Goal: Navigation & Orientation: Find specific page/section

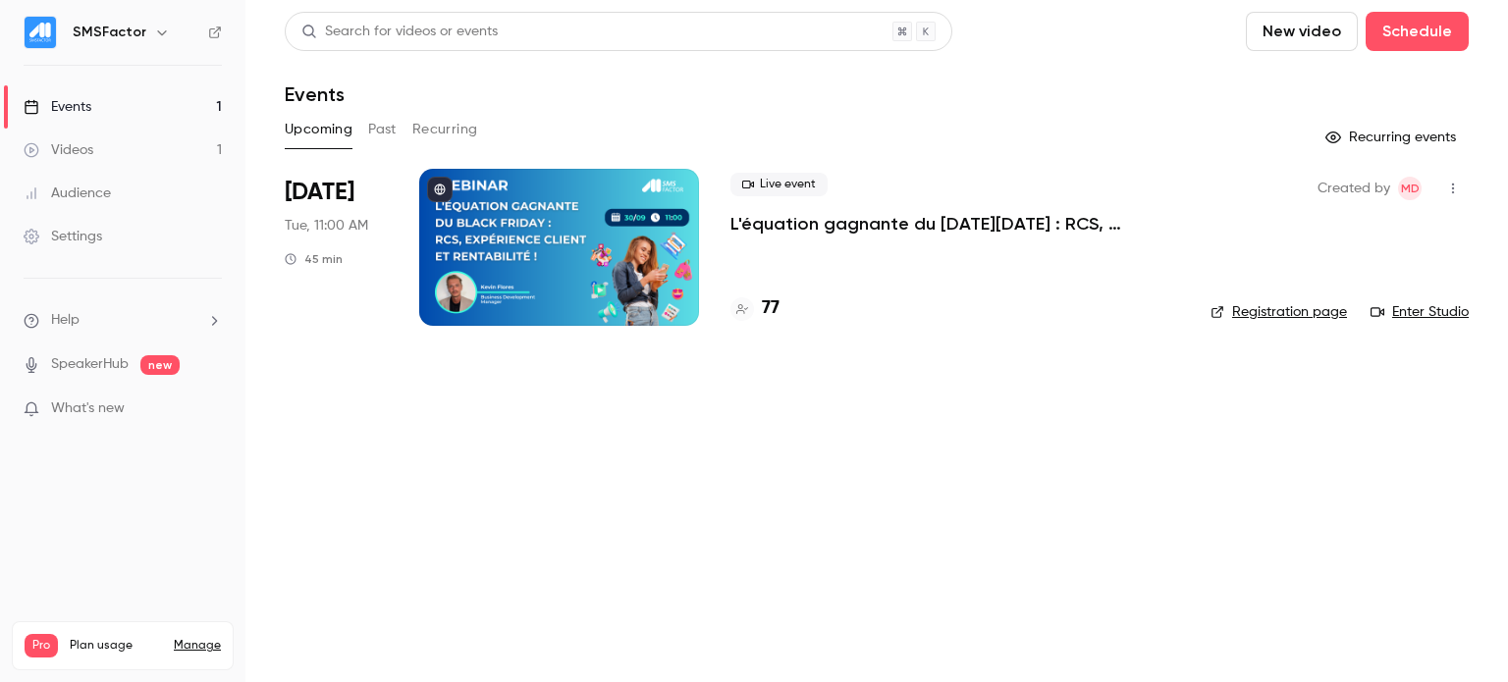
click at [798, 227] on p "L'équation gagnante du [DATE][DATE] : RCS, expérience client et rentabilité !" at bounding box center [954, 224] width 449 height 24
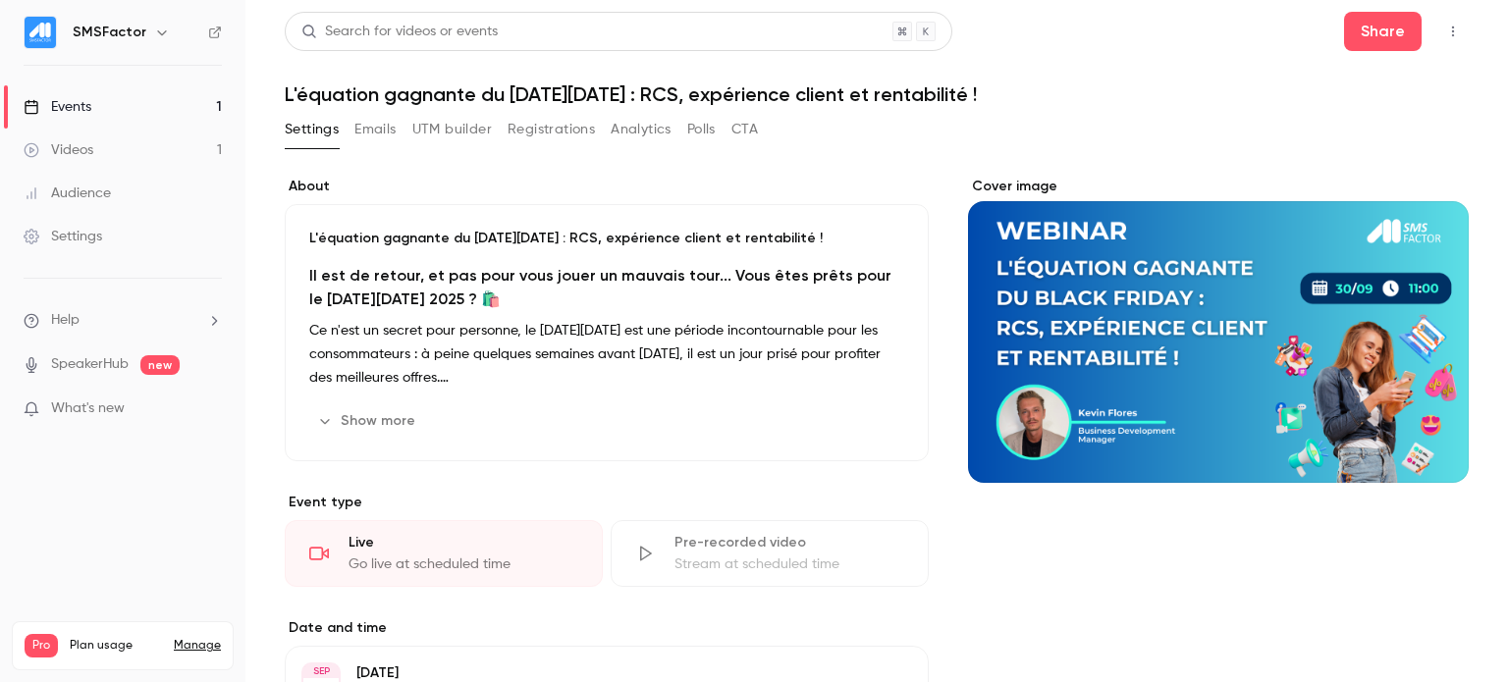
click at [112, 149] on link "Videos 1" at bounding box center [122, 150] width 245 height 43
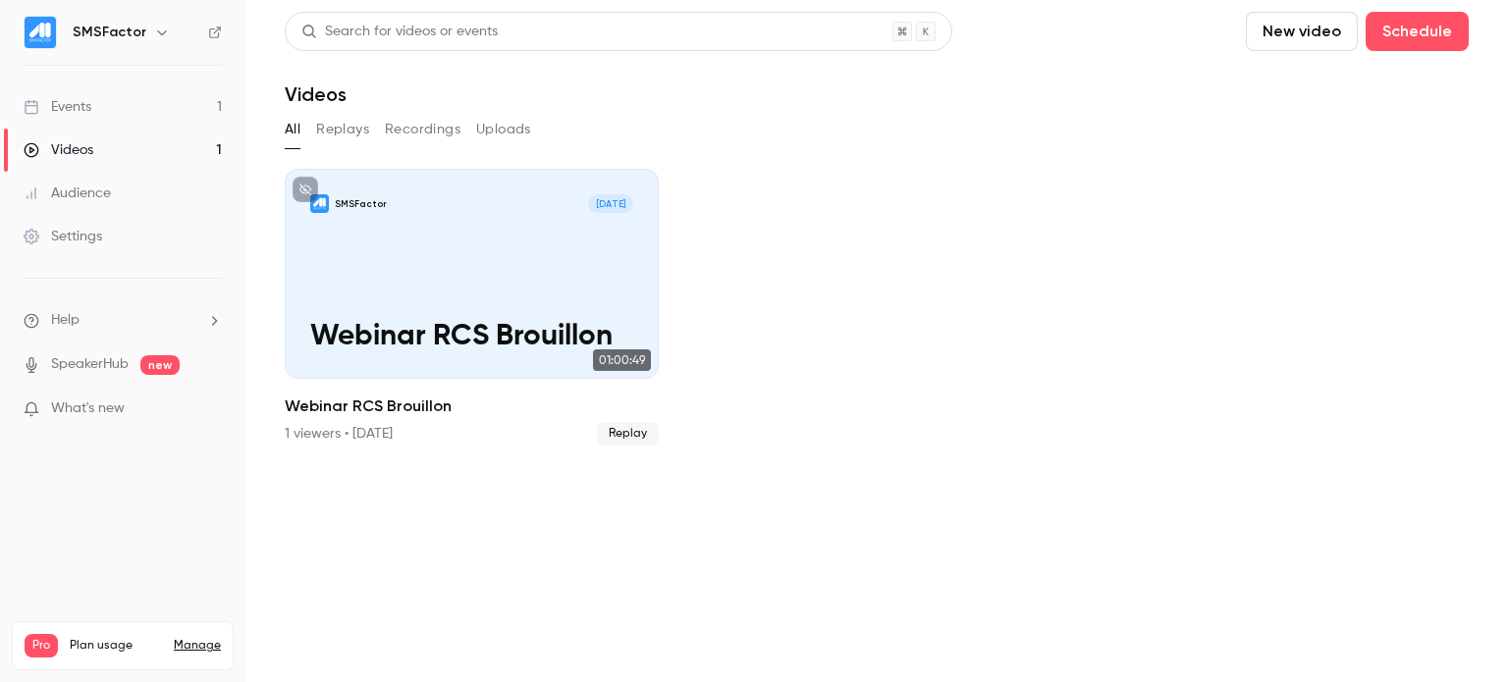
click at [117, 110] on link "Events 1" at bounding box center [122, 106] width 245 height 43
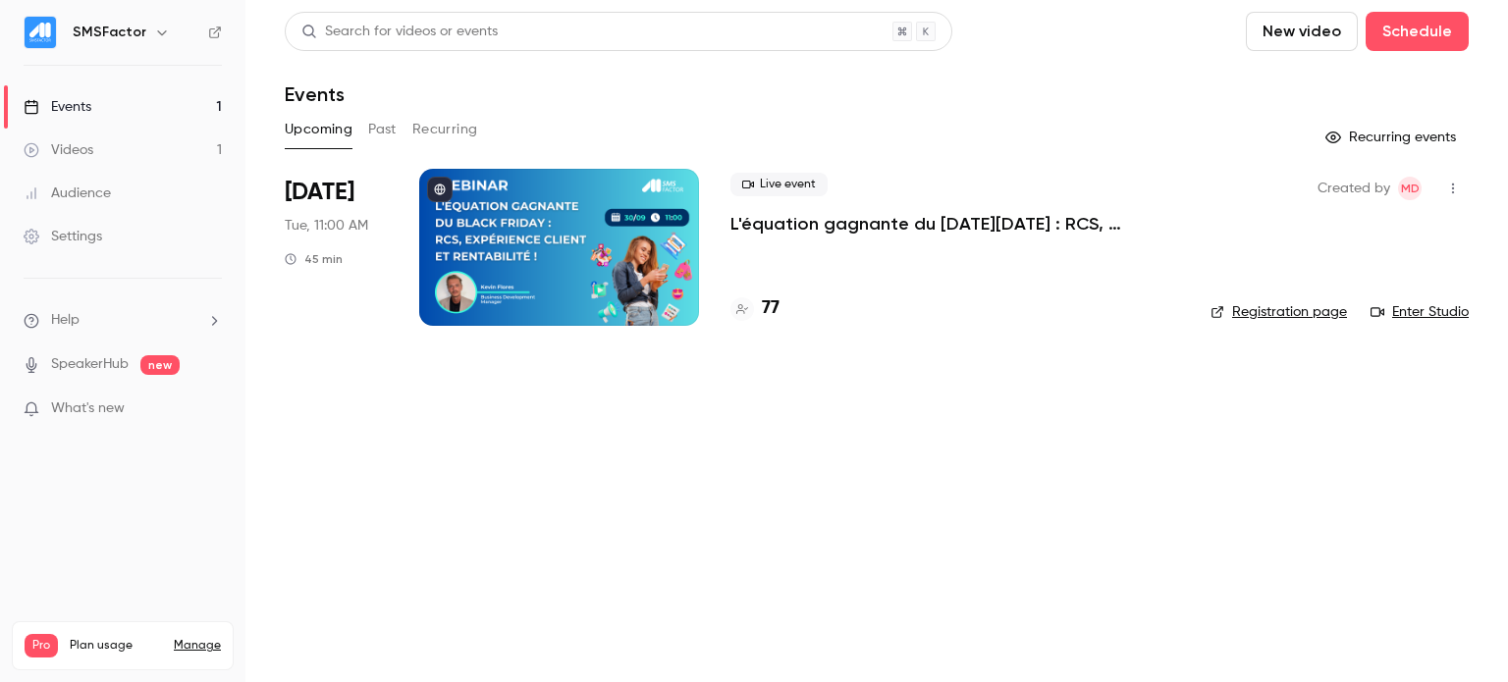
click at [123, 133] on link "Videos 1" at bounding box center [122, 150] width 245 height 43
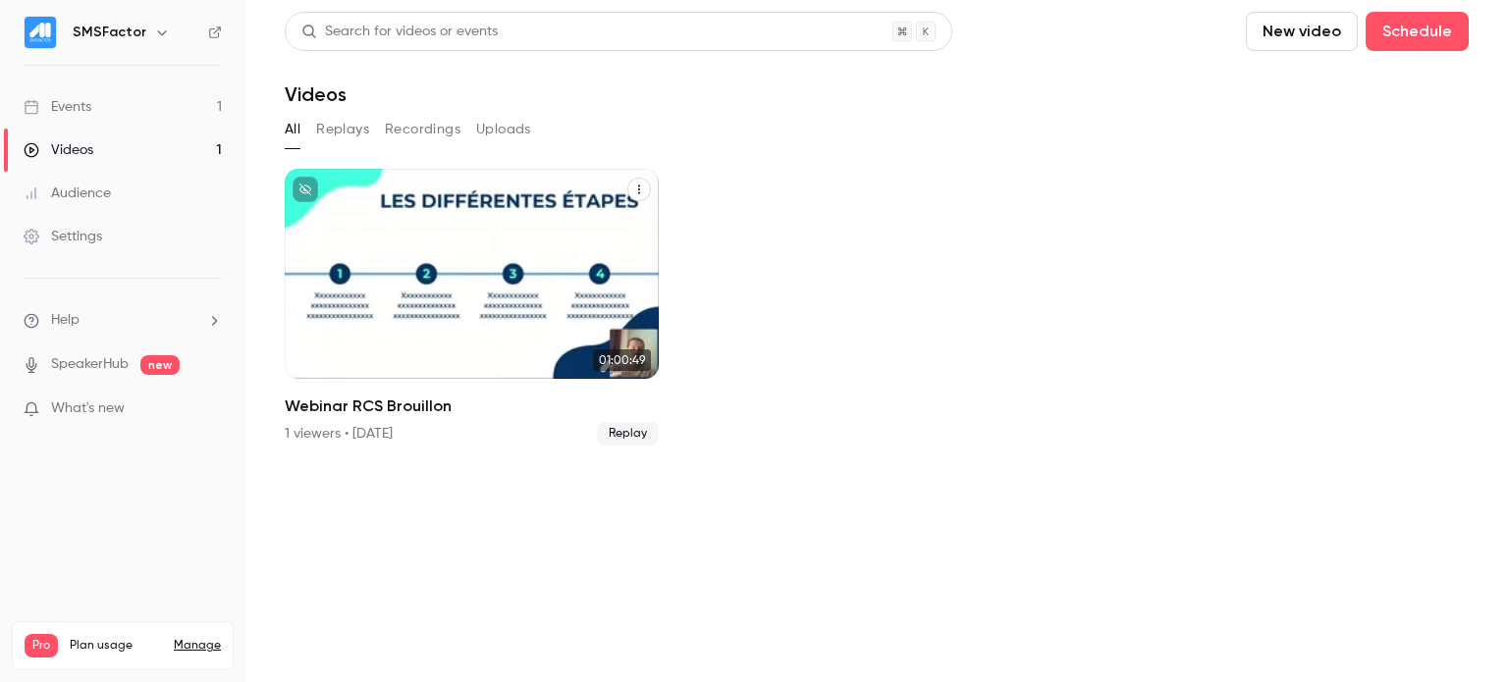
click at [633, 193] on icon "Webinar RCS Brouillon" at bounding box center [639, 190] width 12 height 12
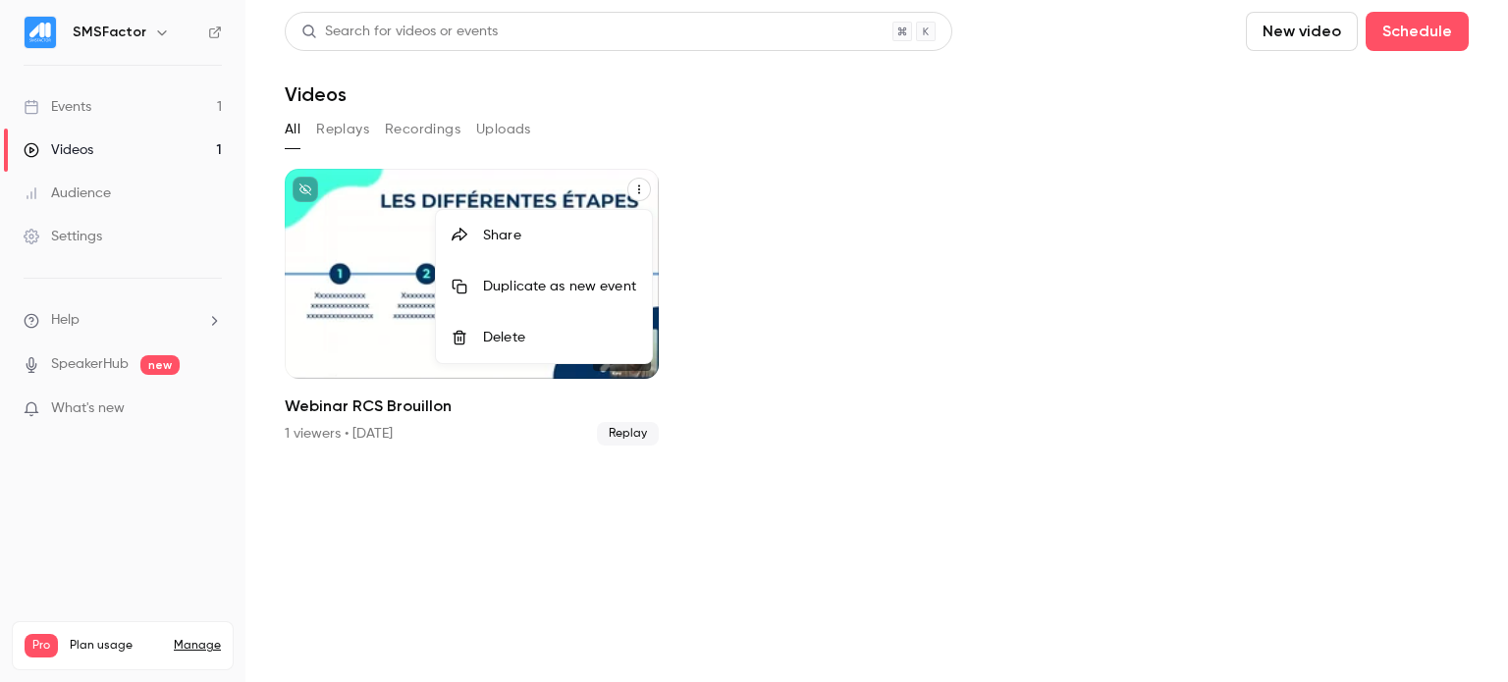
click at [554, 330] on div "Delete" at bounding box center [559, 338] width 153 height 20
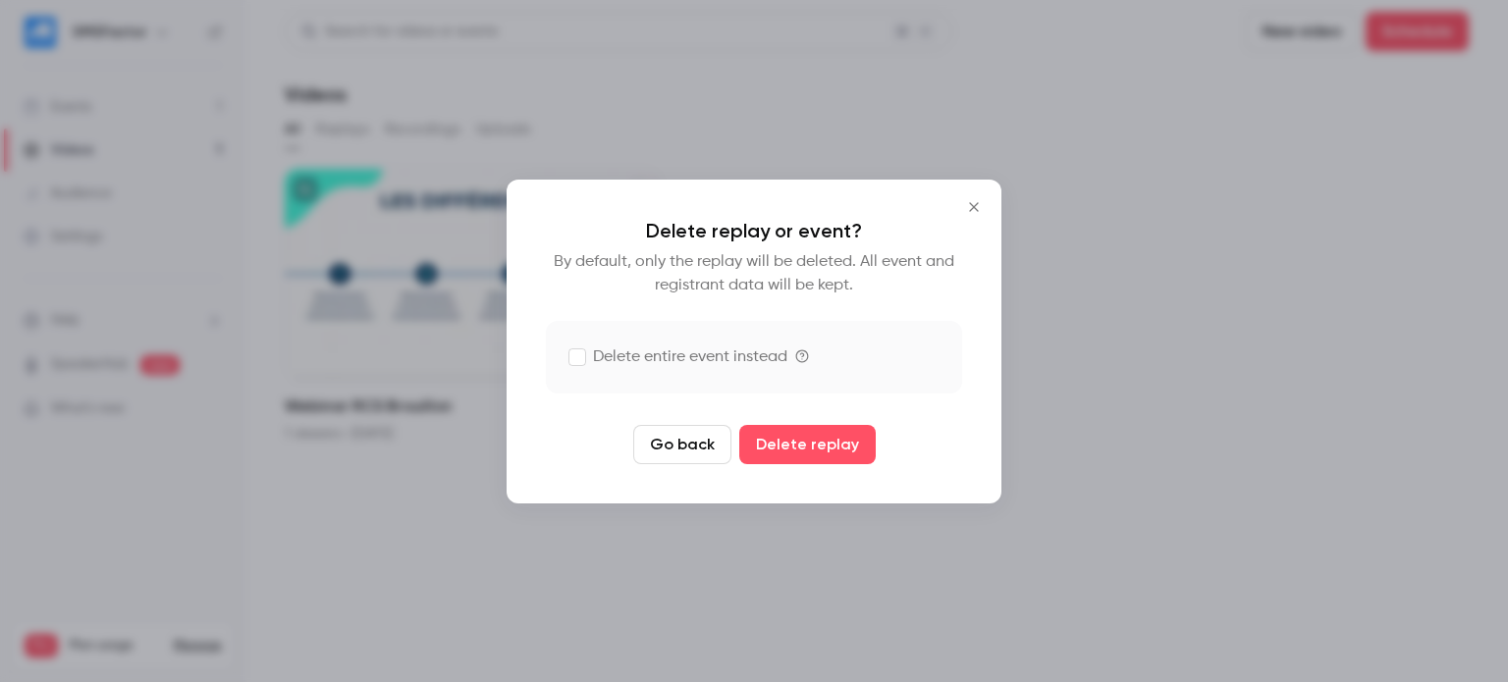
click at [984, 209] on icon "Close" at bounding box center [974, 207] width 24 height 16
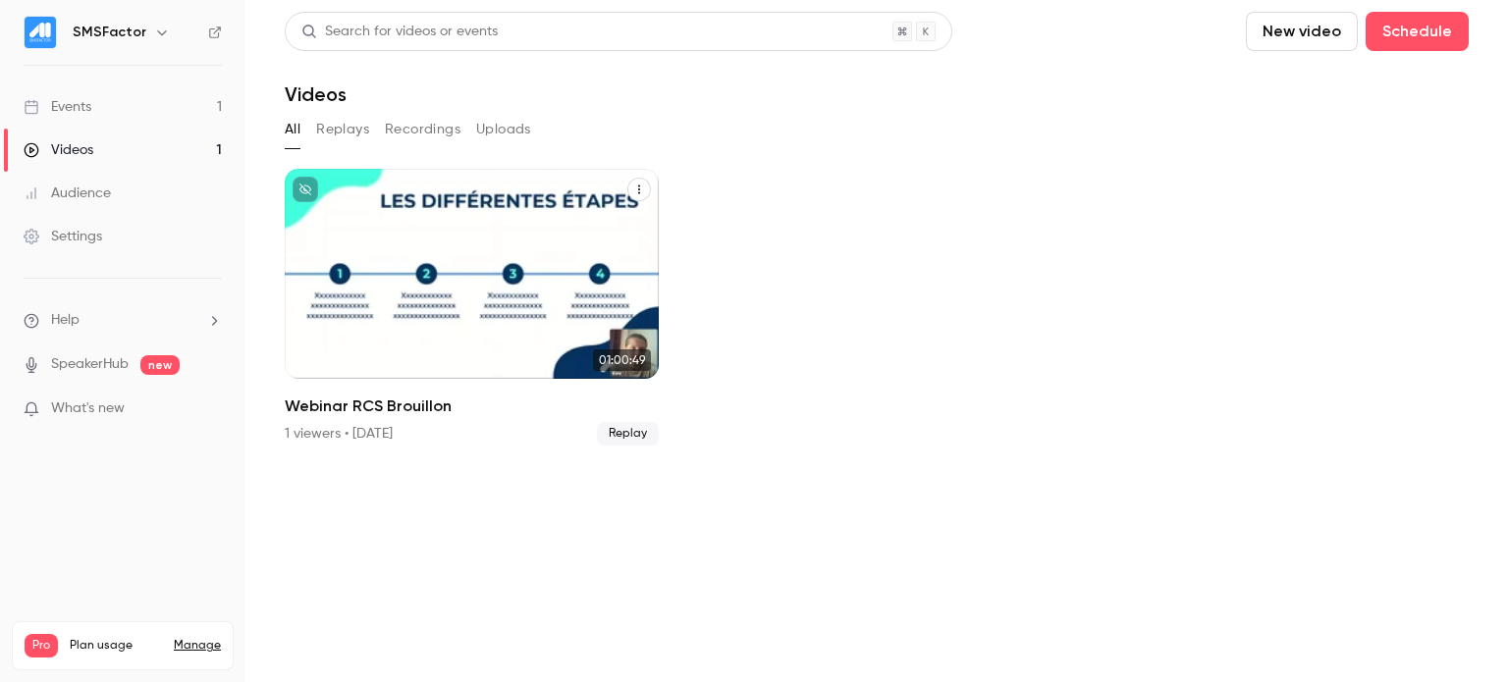
click at [640, 191] on icon "Webinar RCS Brouillon" at bounding box center [639, 190] width 12 height 12
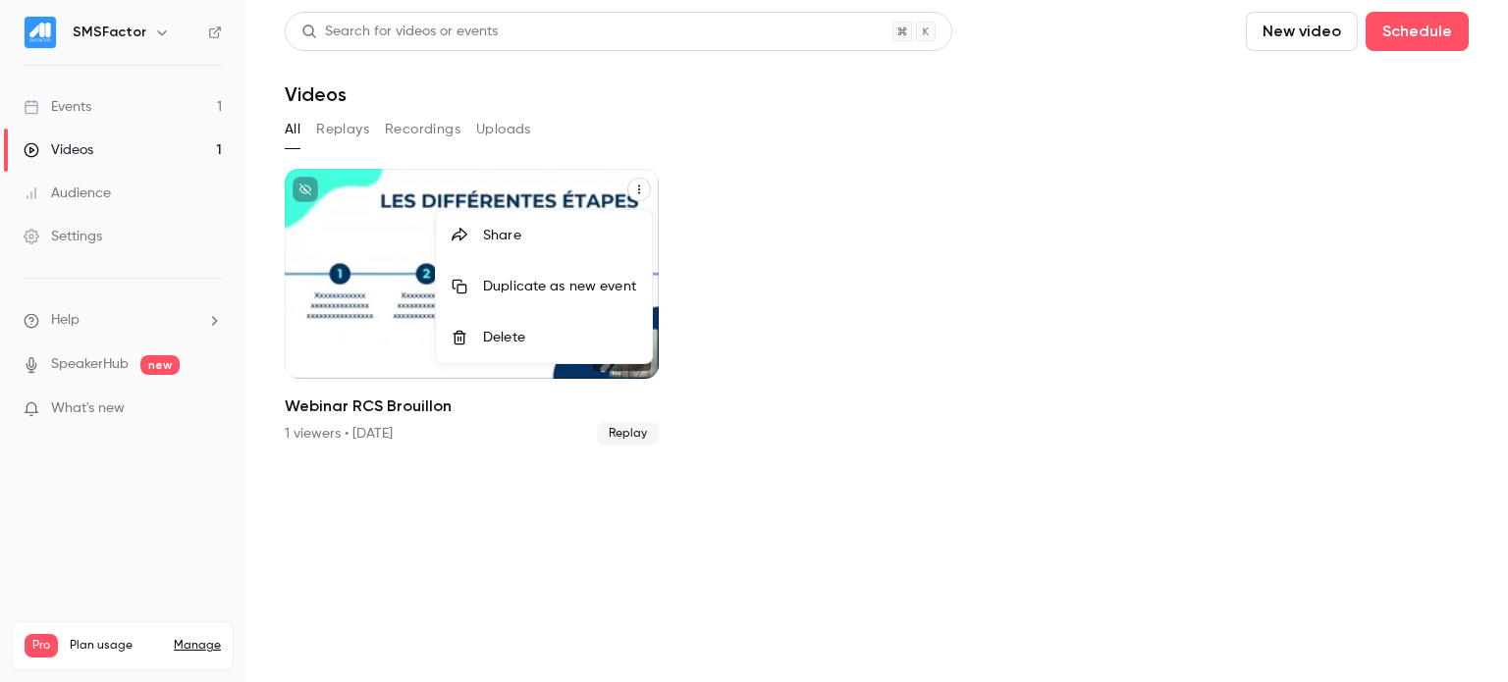
click at [538, 512] on div at bounding box center [754, 341] width 1508 height 682
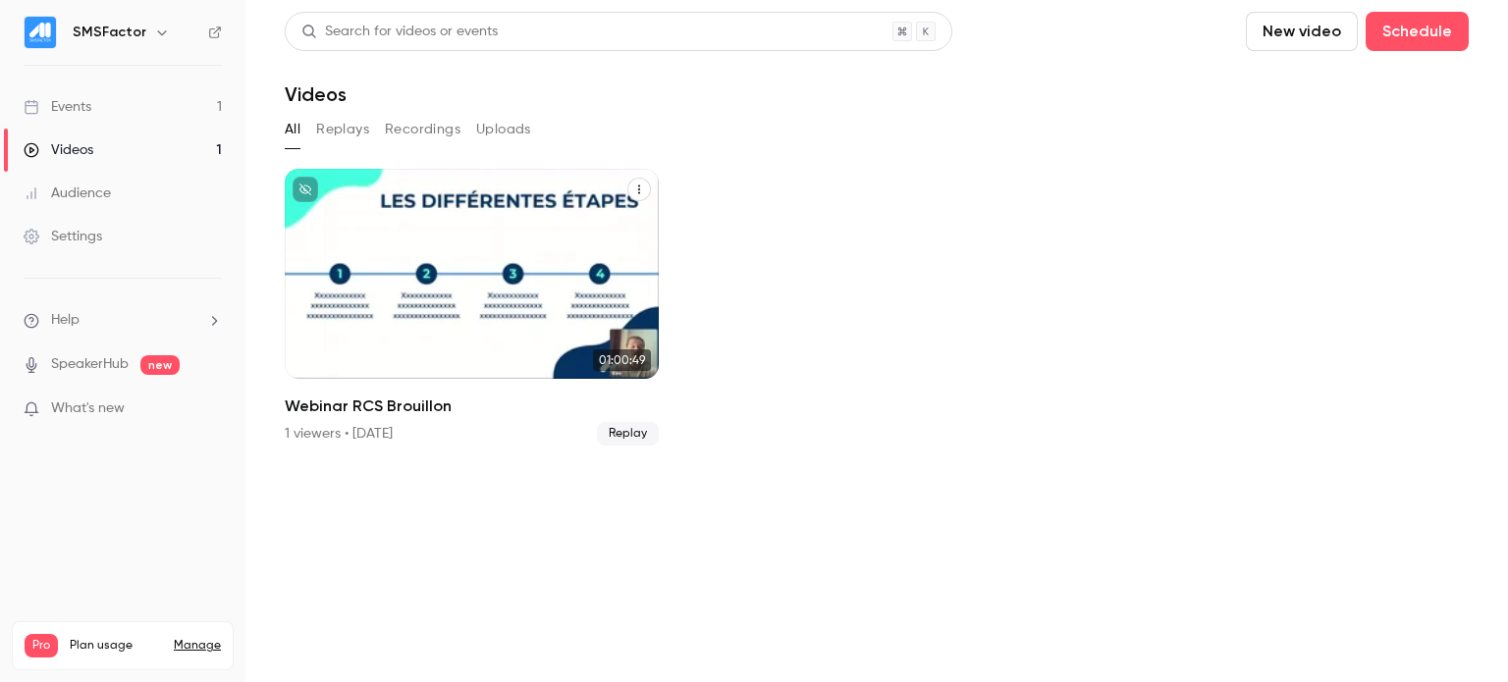
click at [397, 389] on link "SMSFactor [DATE] Webinar RCS Brouillon 01:00:49 Webinar RCS Brouillon 1 viewers…" at bounding box center [472, 307] width 374 height 277
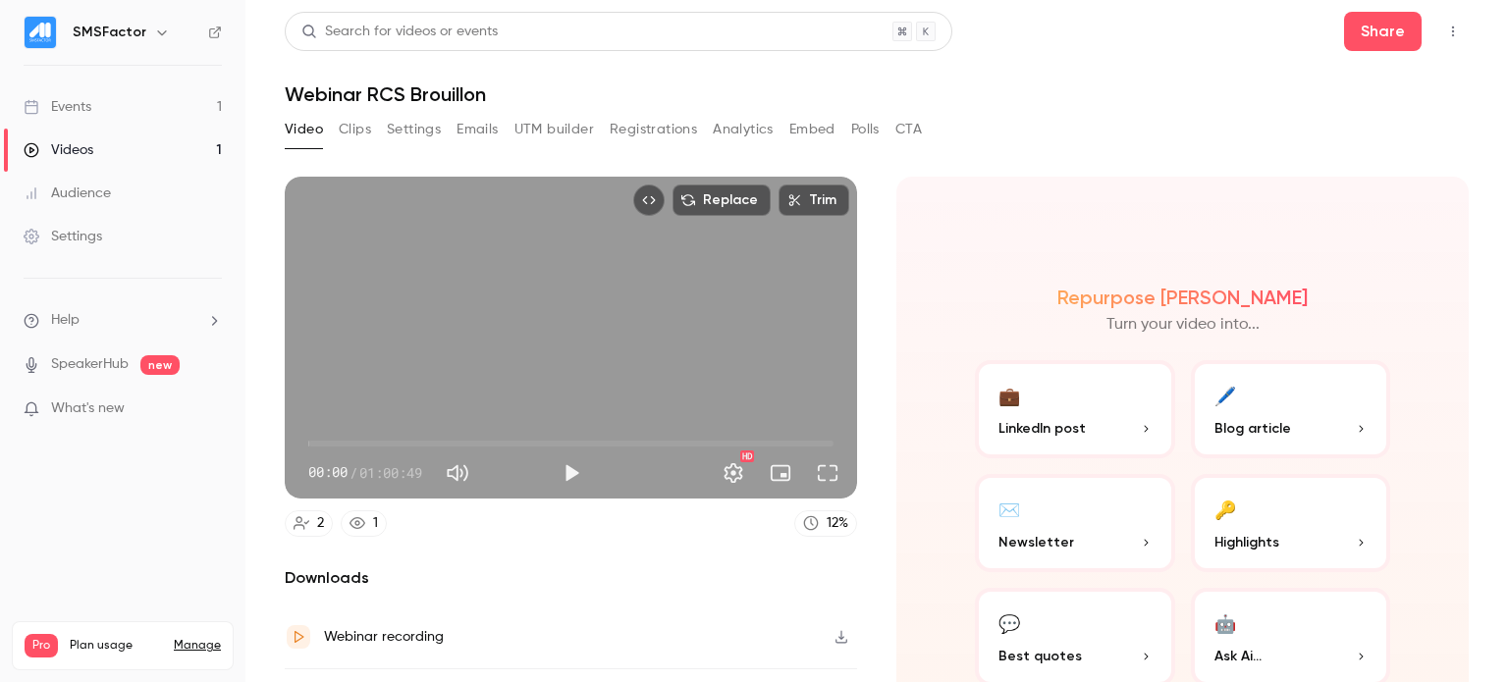
click at [1445, 34] on icon "Top Bar Actions" at bounding box center [1453, 32] width 16 height 14
click at [1132, 128] on div at bounding box center [754, 341] width 1508 height 682
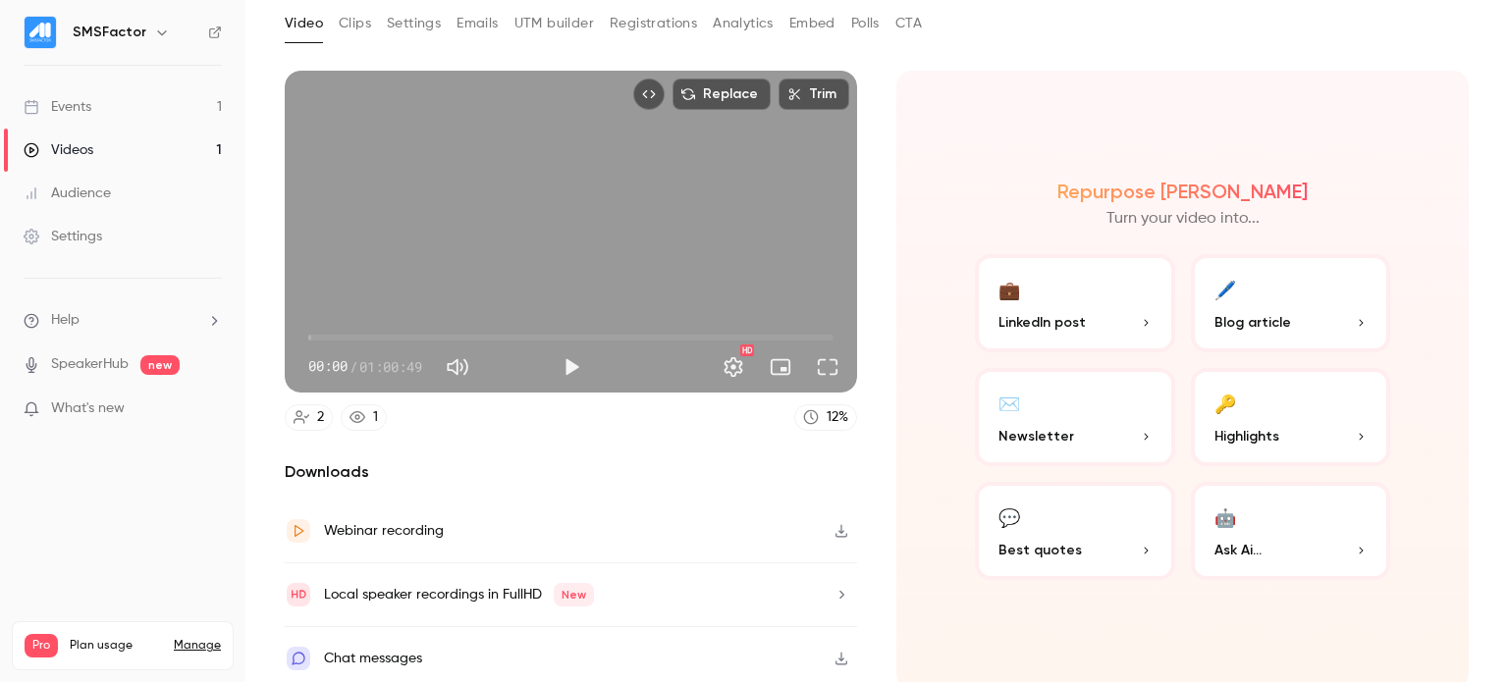
scroll to position [108, 0]
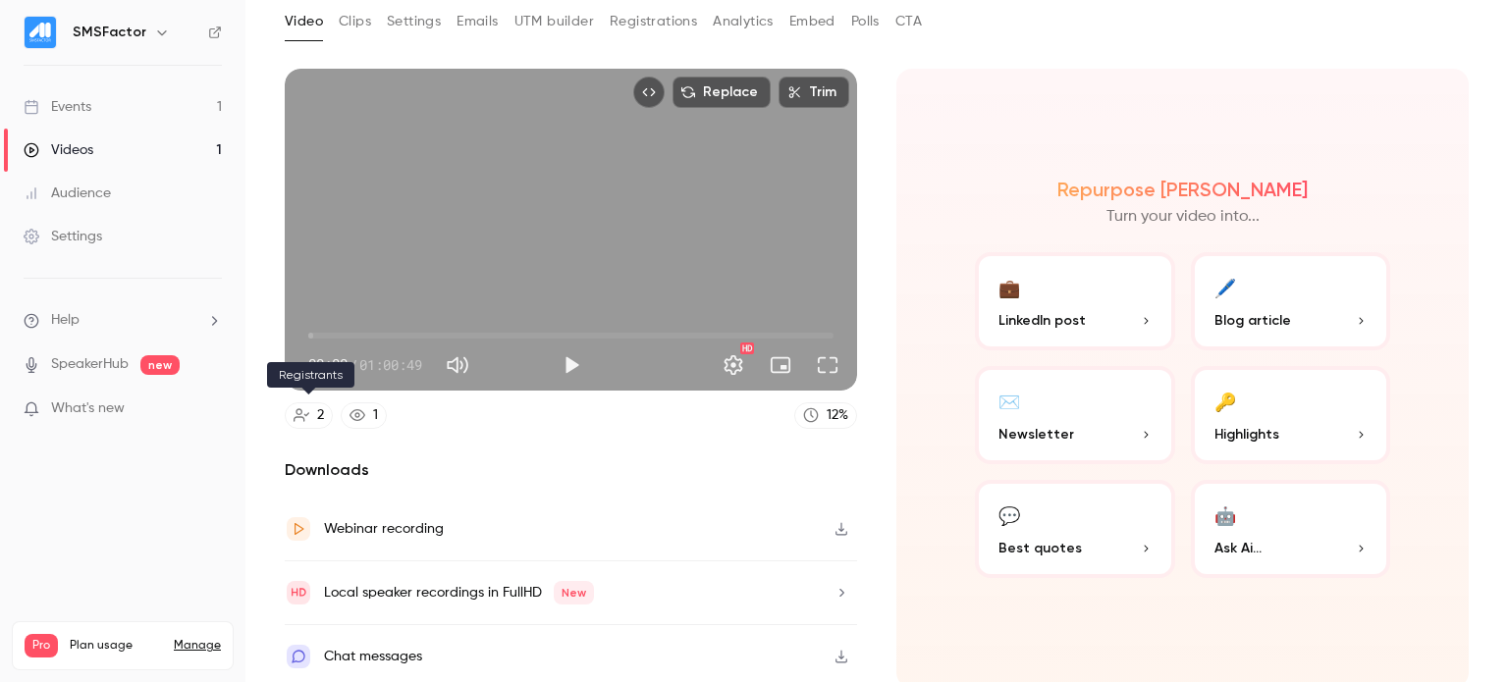
click at [319, 417] on div "2" at bounding box center [320, 415] width 7 height 21
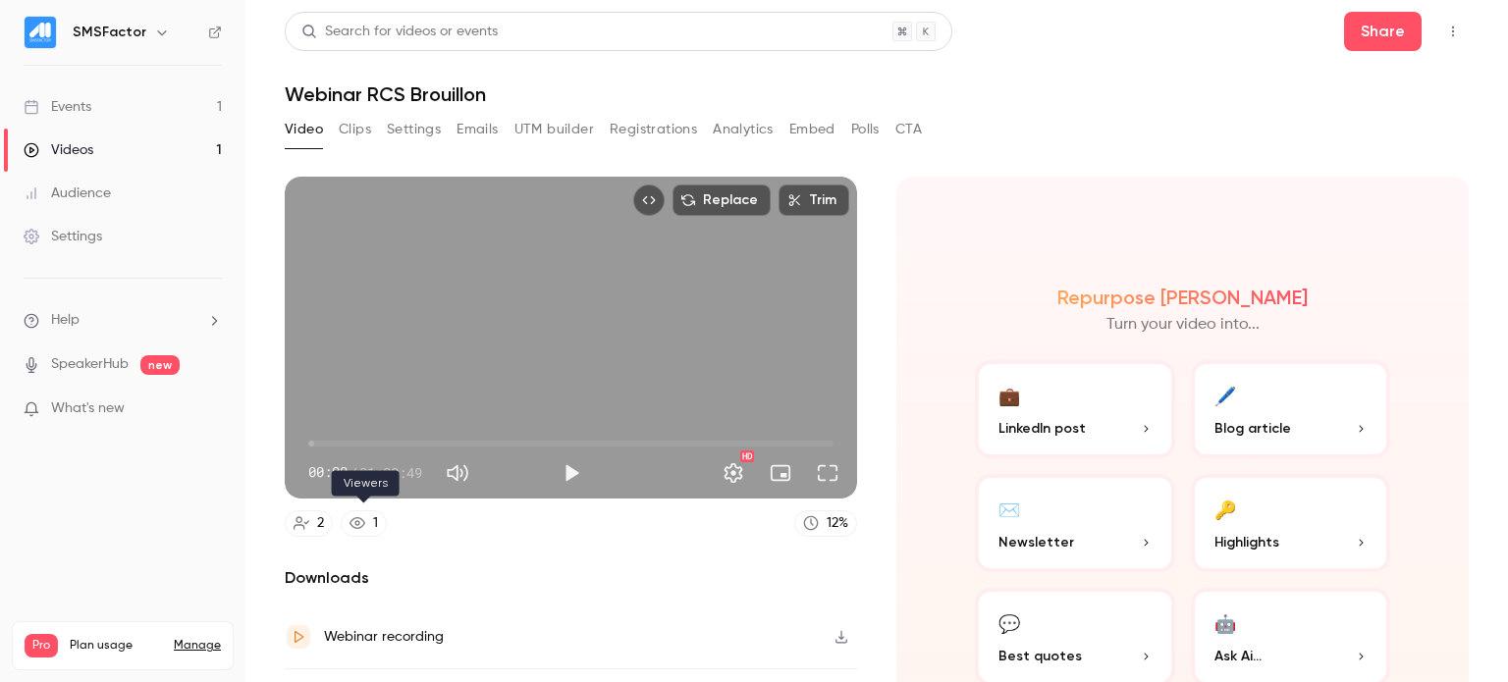
click at [362, 515] on icon at bounding box center [357, 523] width 16 height 16
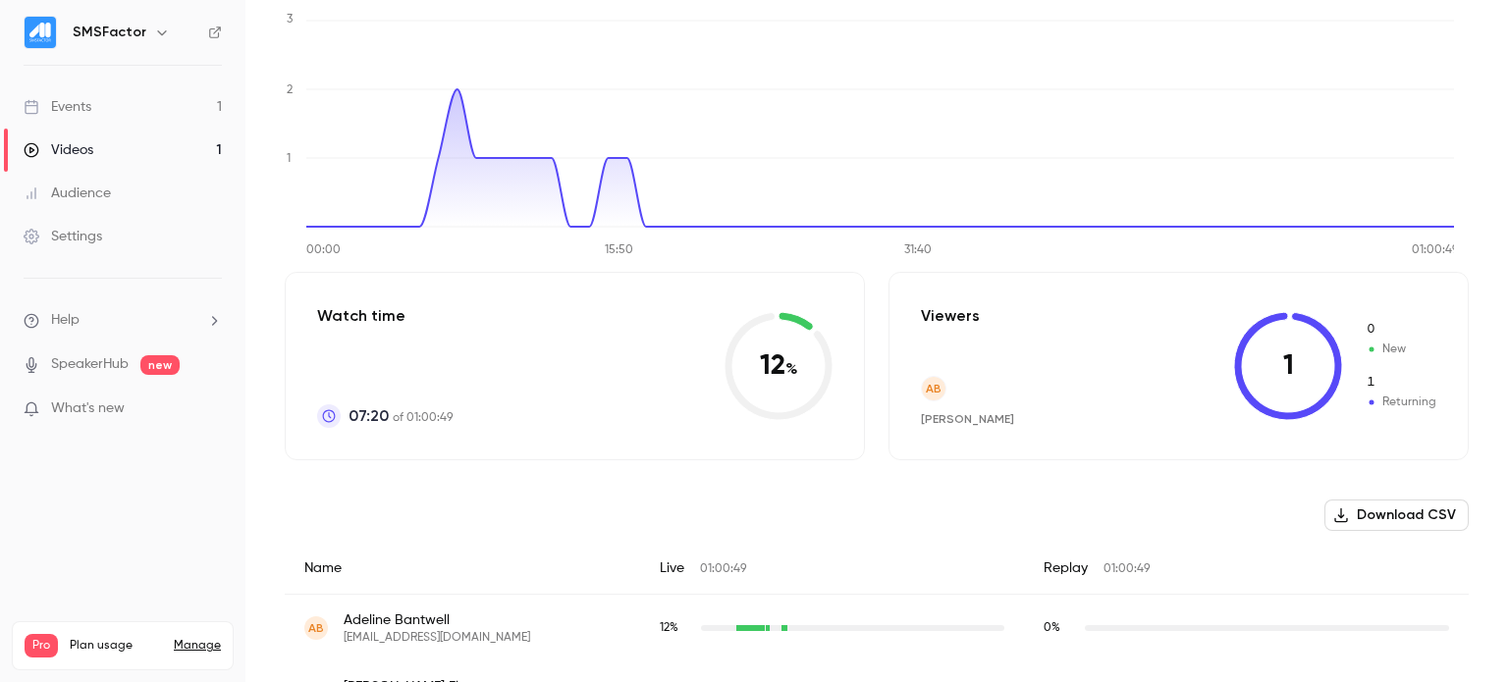
scroll to position [276, 0]
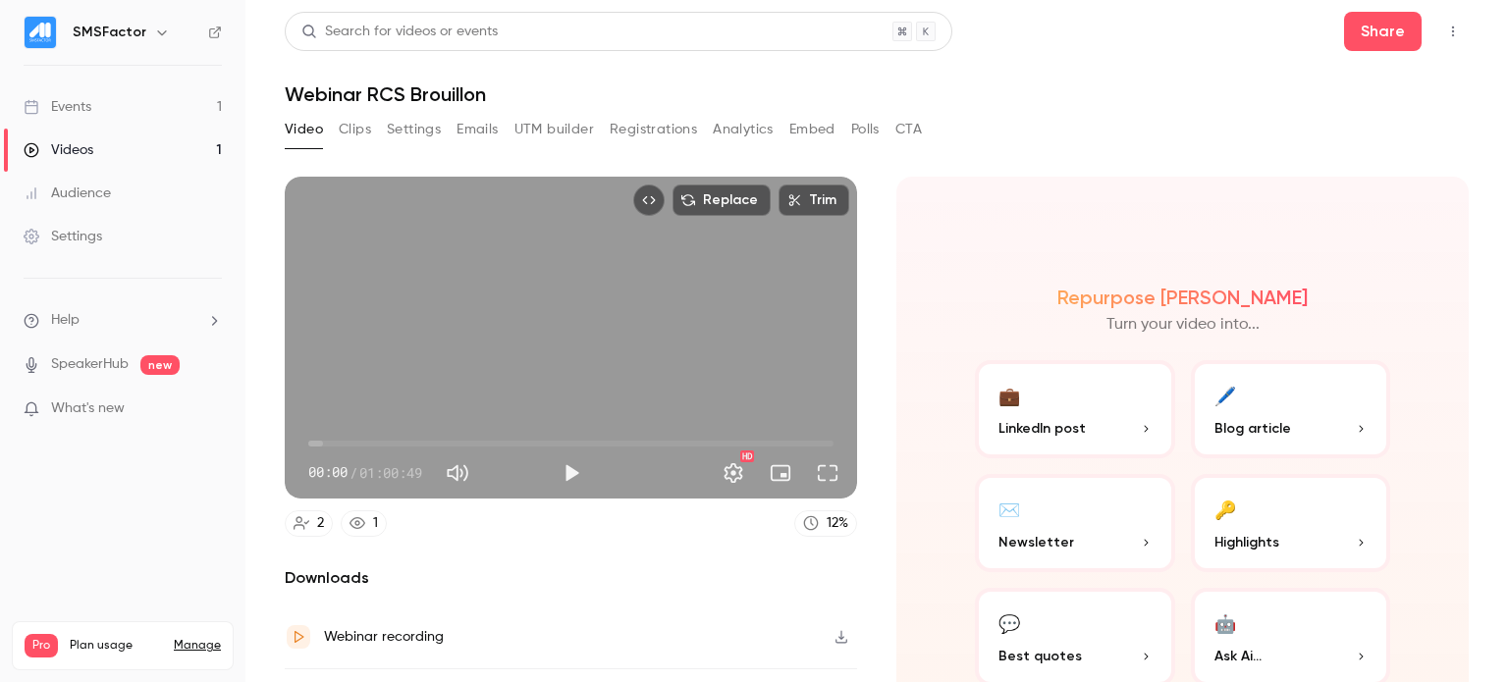
click at [80, 125] on link "Events 1" at bounding box center [122, 106] width 245 height 43
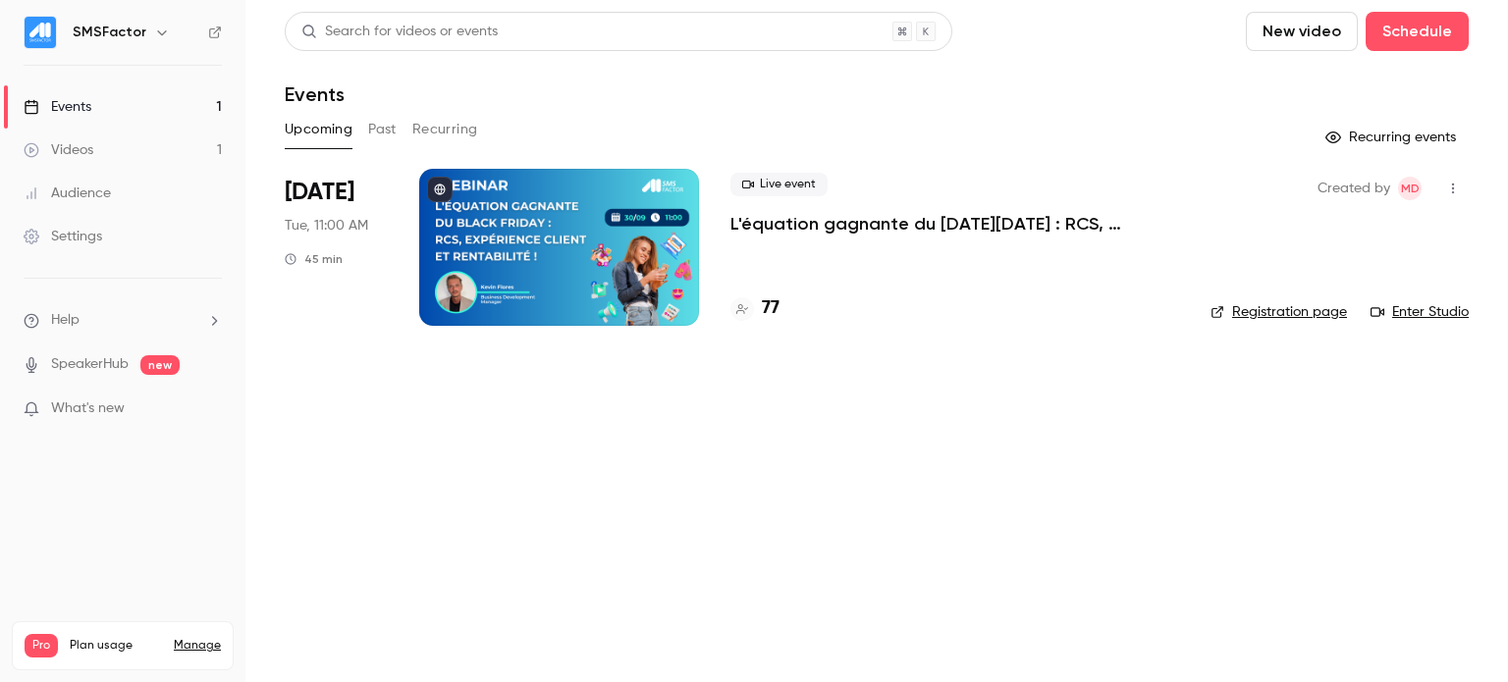
click at [792, 231] on p "L'équation gagnante du [DATE][DATE] : RCS, expérience client et rentabilité !" at bounding box center [954, 224] width 449 height 24
